Goal: Task Accomplishment & Management: Complete application form

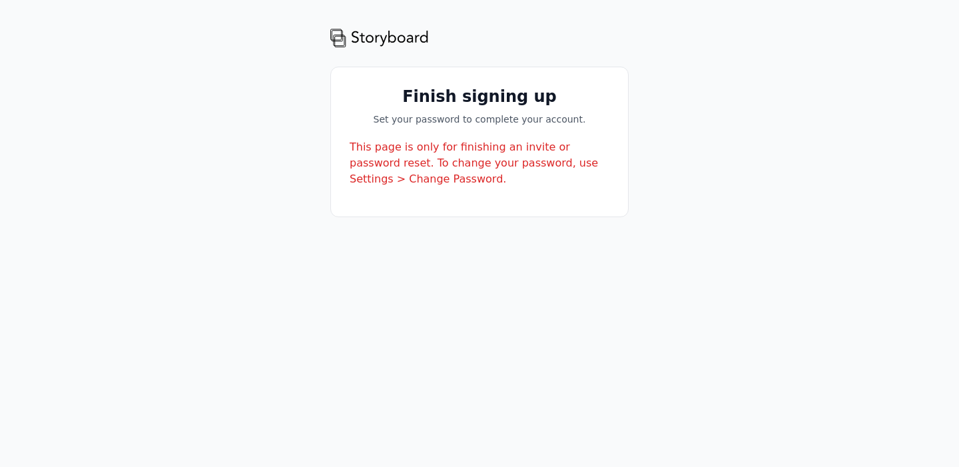
click at [465, 139] on div "Finish signing up Set your password to complete your account. This page is only…" at bounding box center [479, 141] width 297 height 149
click at [454, 168] on div "This page is only for finishing an invite or password reset. To change your pas…" at bounding box center [480, 163] width 260 height 48
click at [398, 40] on img at bounding box center [379, 37] width 99 height 21
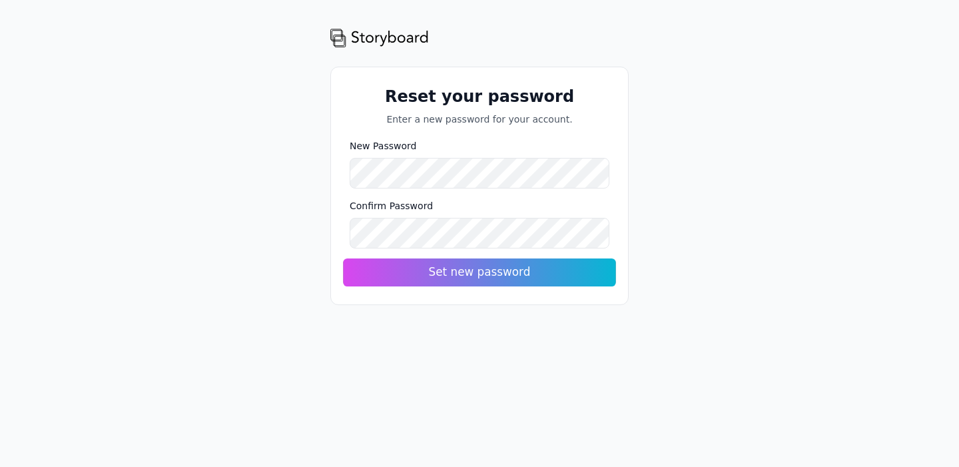
click at [453, 270] on button "Set new password" at bounding box center [479, 272] width 273 height 28
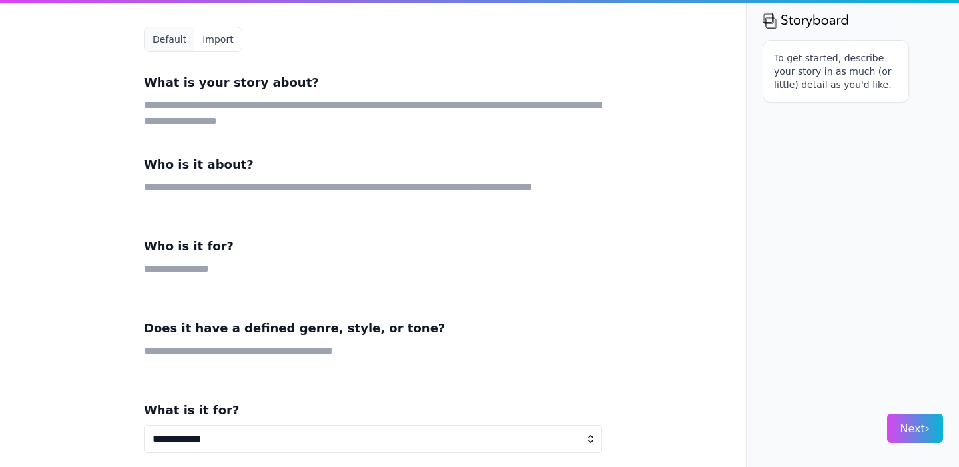
click at [846, 73] on p "To get started, describe your story in as much (or little) detail as you'd like." at bounding box center [836, 71] width 124 height 40
